Goal: Task Accomplishment & Management: Manage account settings

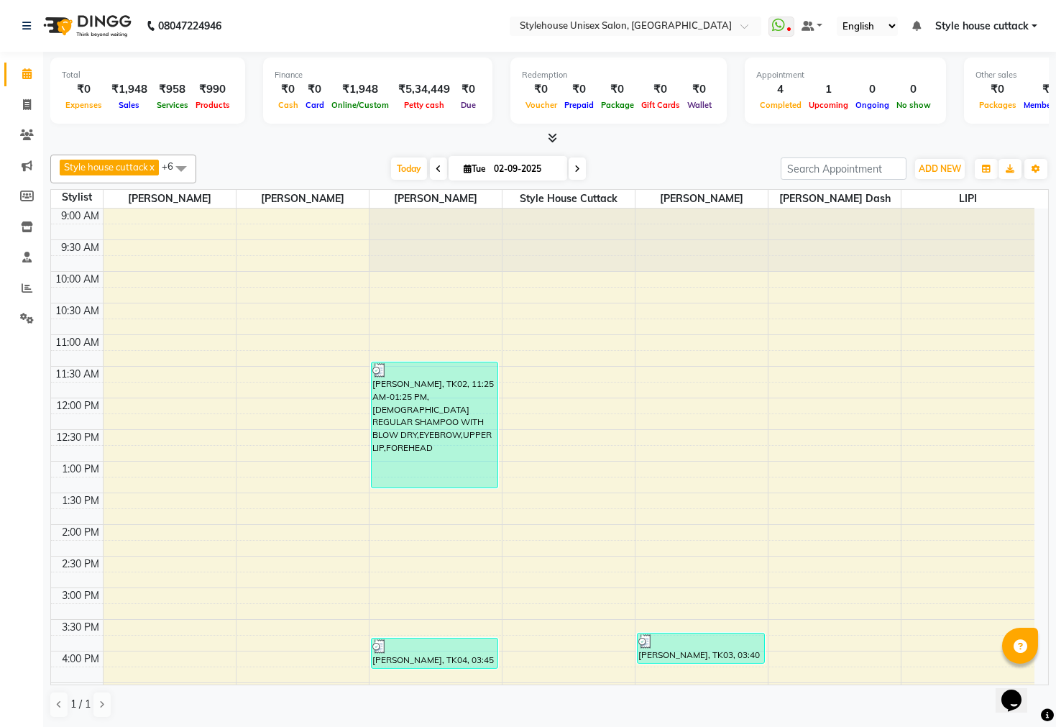
scroll to position [414, 0]
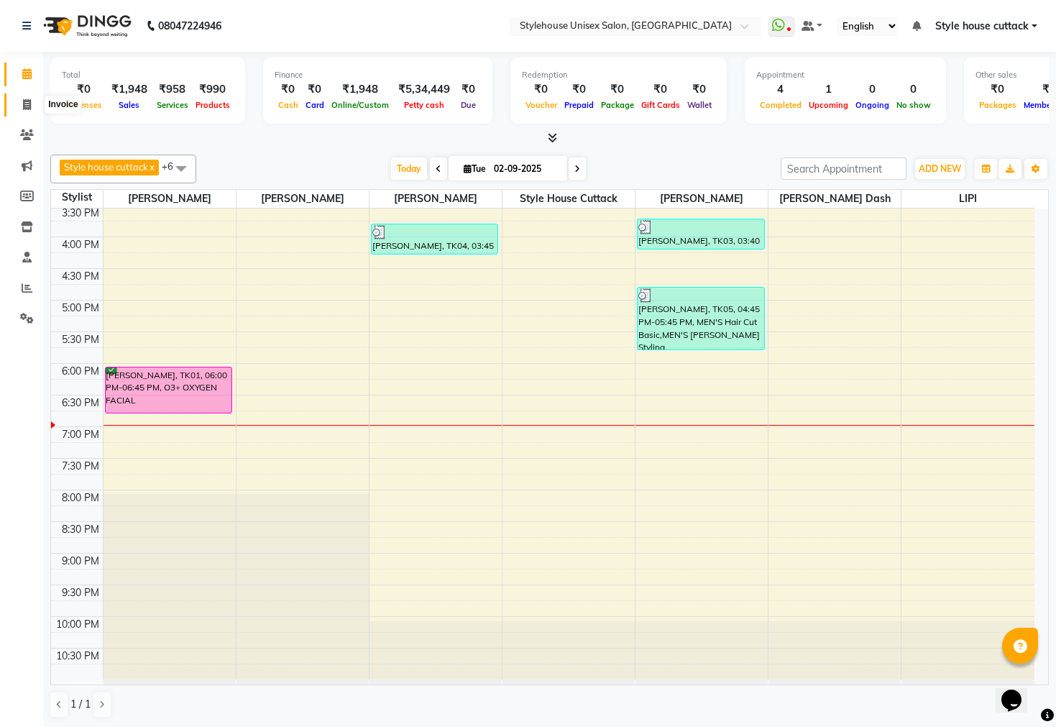
click at [30, 106] on span at bounding box center [26, 105] width 25 height 17
select select "service"
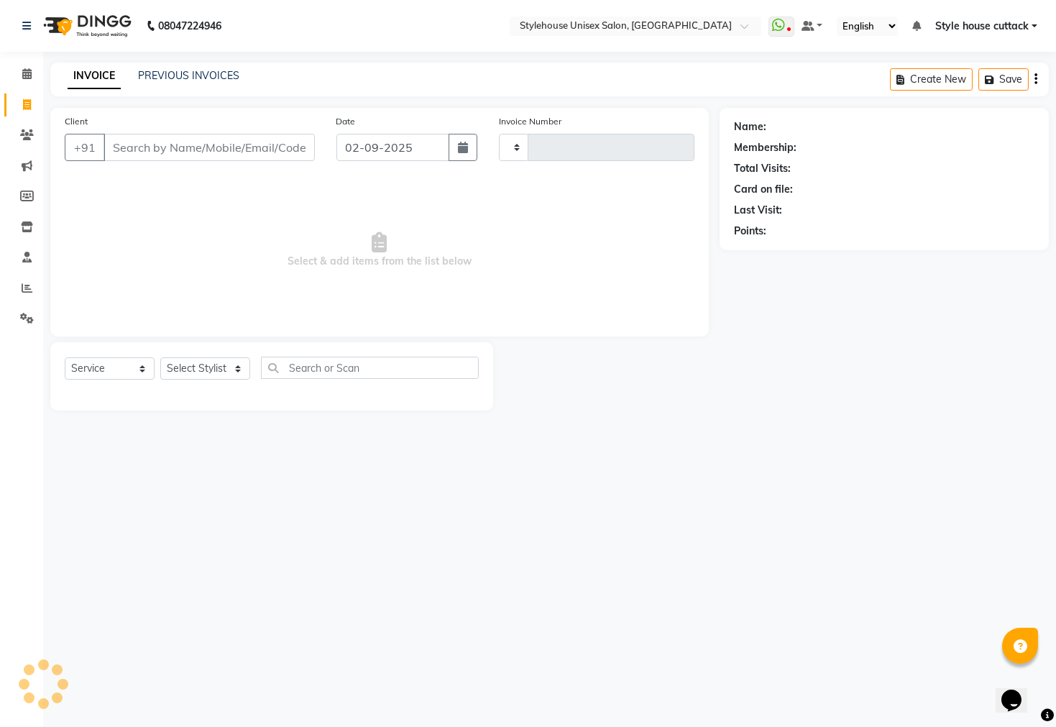
click at [178, 65] on div "INVOICE PREVIOUS INVOICES Create New Save" at bounding box center [549, 80] width 999 height 34
type input "2289"
select select "4222"
click at [175, 70] on link "PREVIOUS INVOICES" at bounding box center [188, 75] width 101 height 13
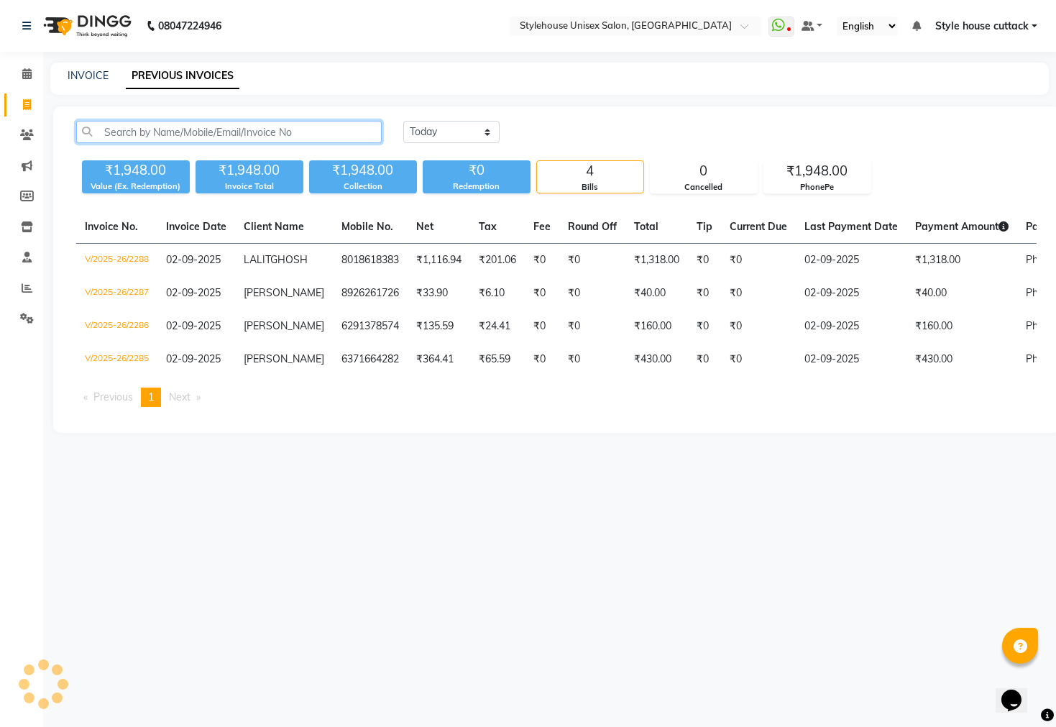
click at [141, 134] on input "text" at bounding box center [229, 132] width 306 height 22
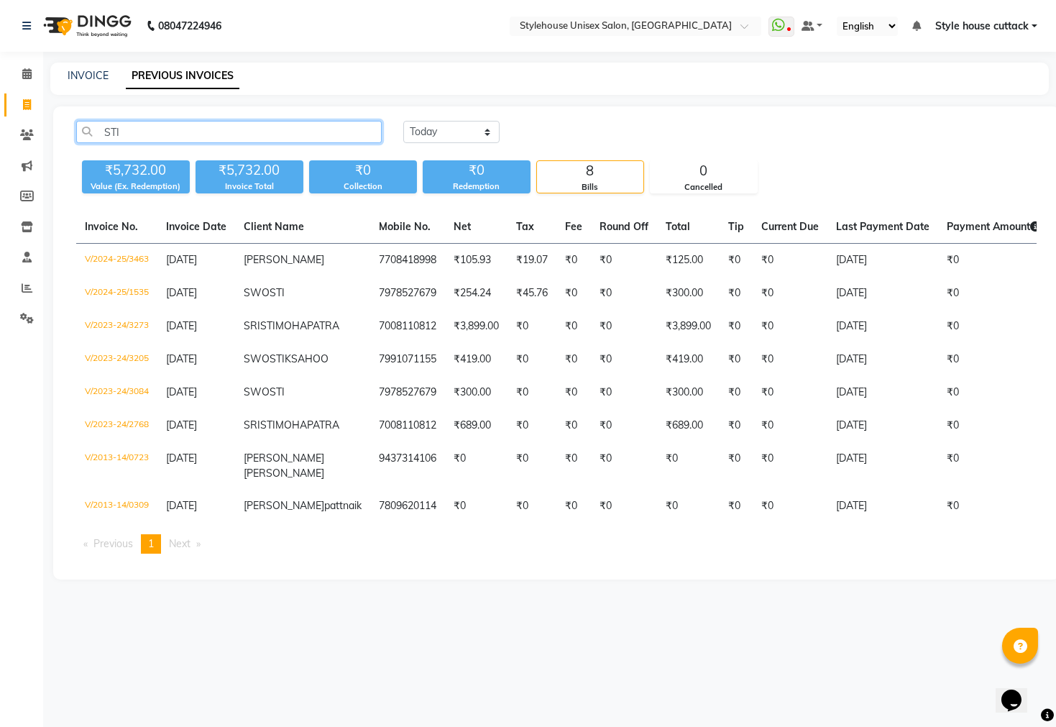
type input "STI"
click at [954, 29] on span "Style house cuttack" at bounding box center [982, 26] width 93 height 15
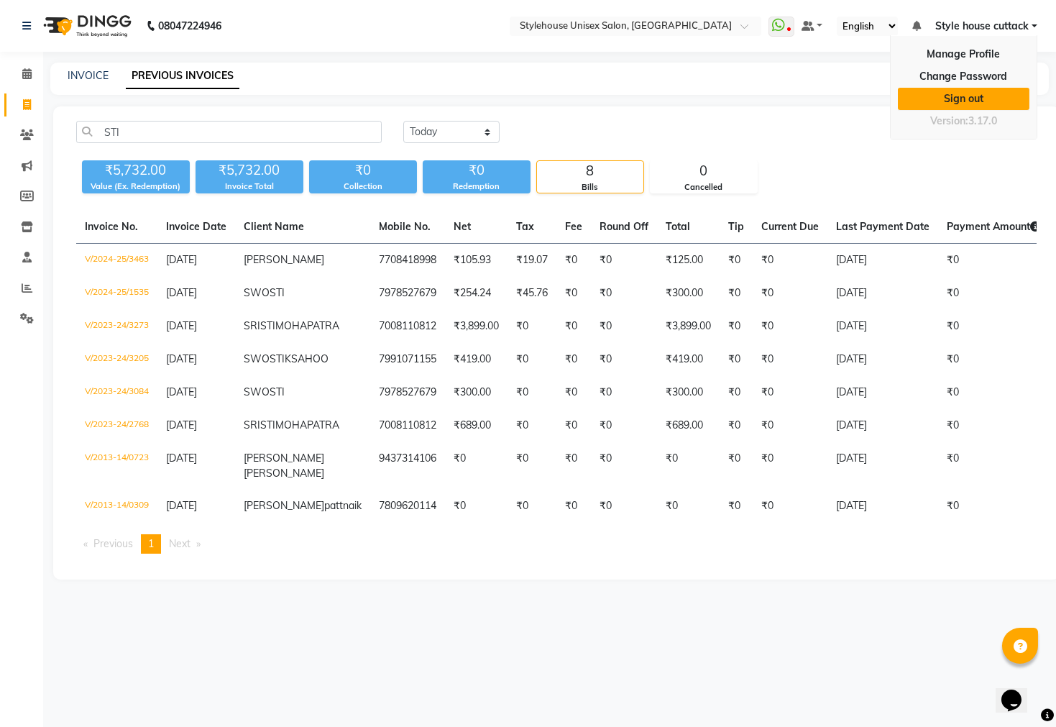
click at [964, 96] on link "Sign out" at bounding box center [964, 99] width 132 height 22
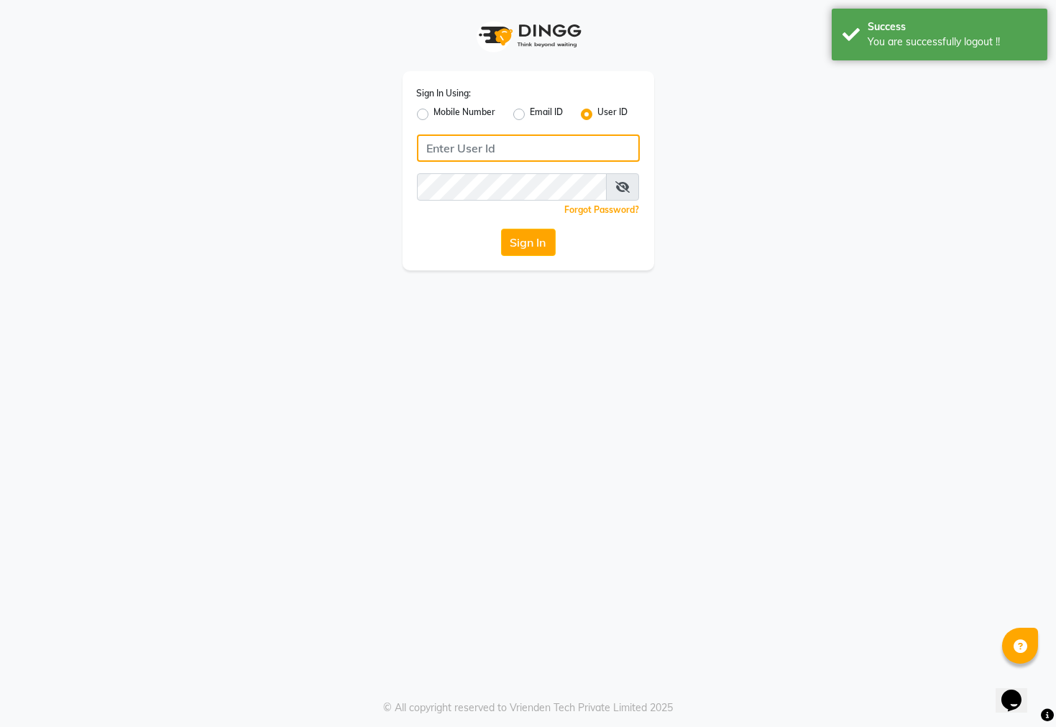
type input "7609999905"
click at [434, 112] on label "Mobile Number" at bounding box center [465, 114] width 62 height 17
click at [434, 112] on input "Mobile Number" at bounding box center [438, 110] width 9 height 9
radio input "true"
radio input "false"
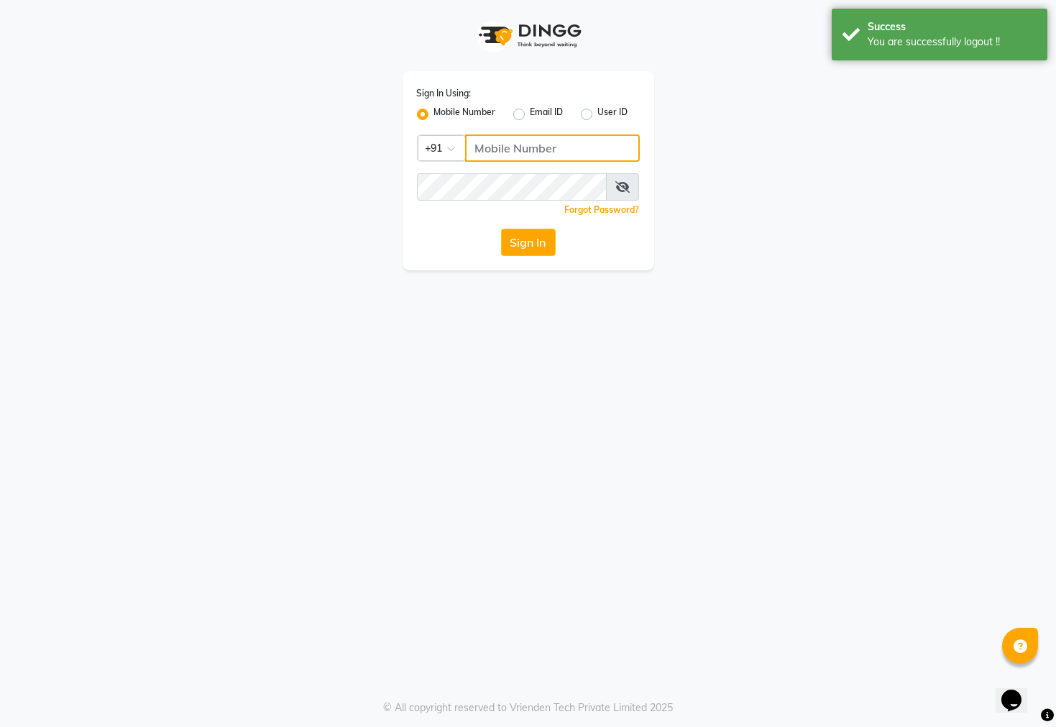
click at [484, 145] on input "Username" at bounding box center [552, 147] width 175 height 27
type input "7077442222"
click at [521, 239] on button "Sign In" at bounding box center [528, 242] width 55 height 27
